Goal: Task Accomplishment & Management: Manage account settings

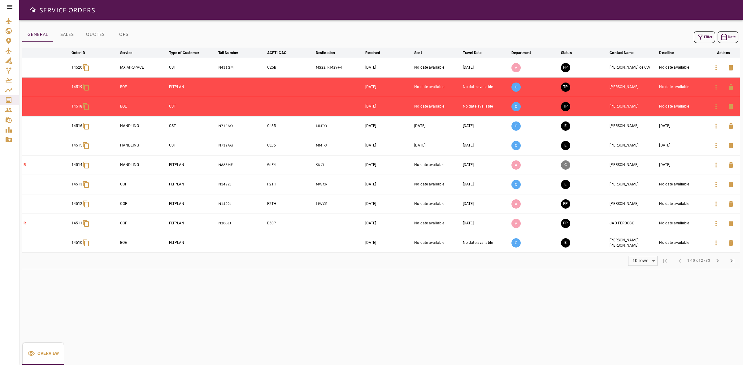
click at [11, 7] on icon at bounding box center [10, 7] width 6 height 4
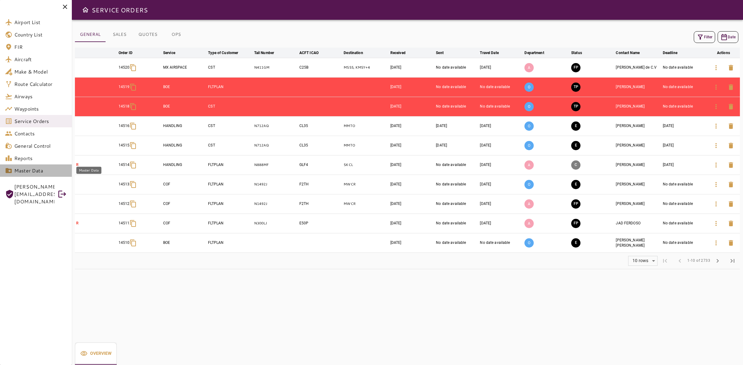
click at [32, 168] on span "Master Data" at bounding box center [40, 170] width 53 height 7
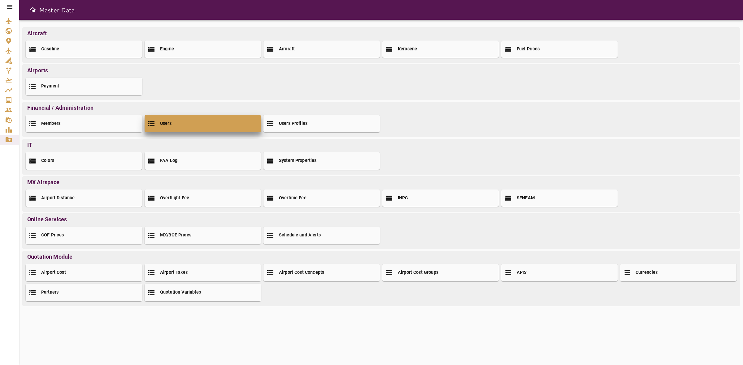
click at [153, 121] on icon at bounding box center [151, 123] width 7 height 7
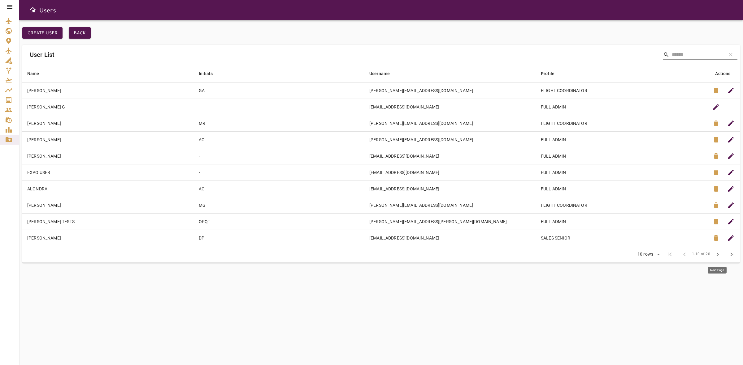
click at [714, 253] on span "chevron_right" at bounding box center [717, 254] width 7 height 7
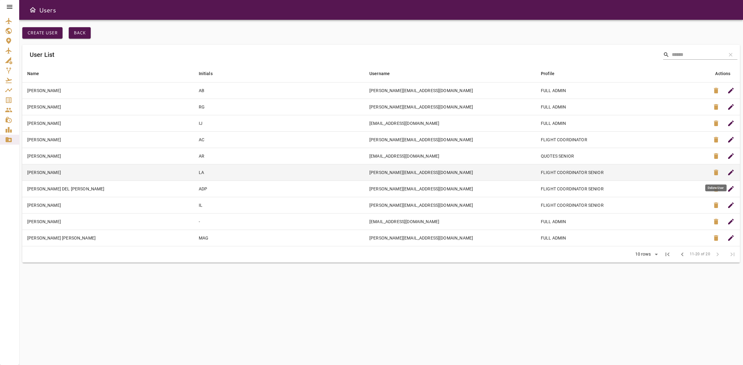
click at [716, 172] on span "delete" at bounding box center [715, 172] width 7 height 7
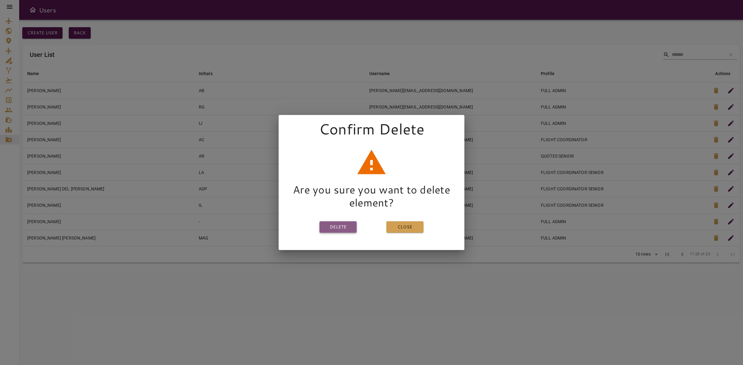
click at [329, 225] on button "Delete" at bounding box center [337, 227] width 37 height 11
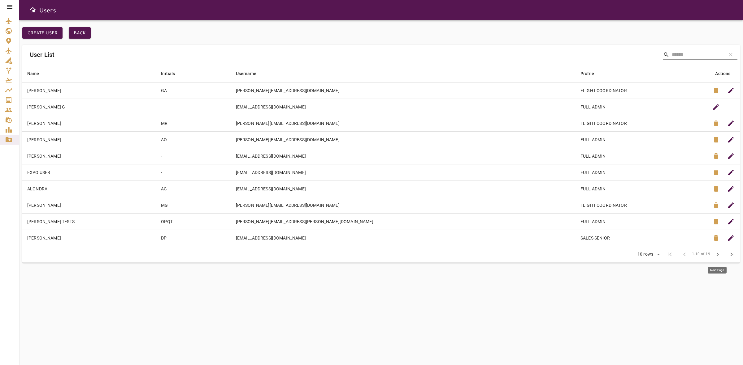
click at [715, 254] on span "chevron_right" at bounding box center [717, 254] width 7 height 7
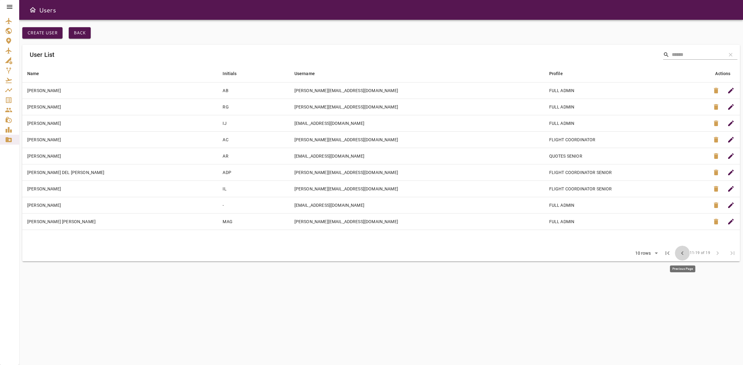
click at [683, 254] on span "chevron_left" at bounding box center [681, 253] width 7 height 7
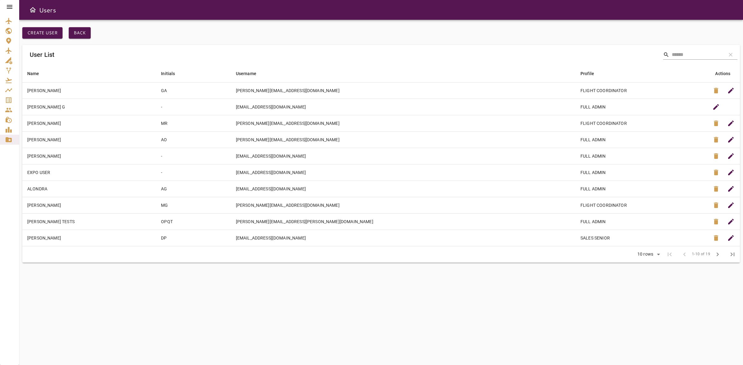
click at [10, 4] on icon at bounding box center [9, 6] width 7 height 7
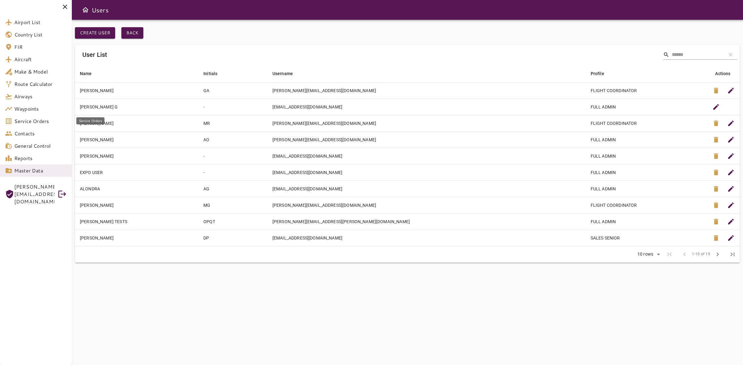
click at [27, 119] on span "Service Orders" at bounding box center [40, 121] width 53 height 7
